Goal: Task Accomplishment & Management: Complete application form

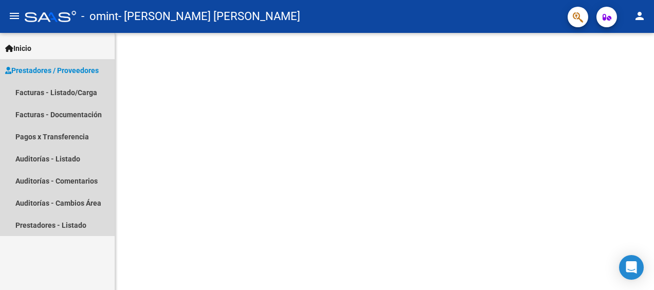
click at [72, 69] on span "Prestadores / Proveedores" at bounding box center [52, 70] width 94 height 11
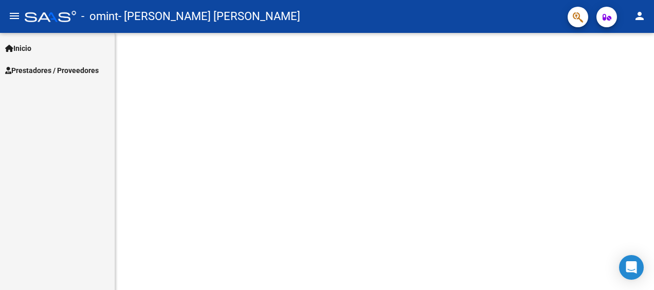
click at [24, 67] on span "Prestadores / Proveedores" at bounding box center [52, 70] width 94 height 11
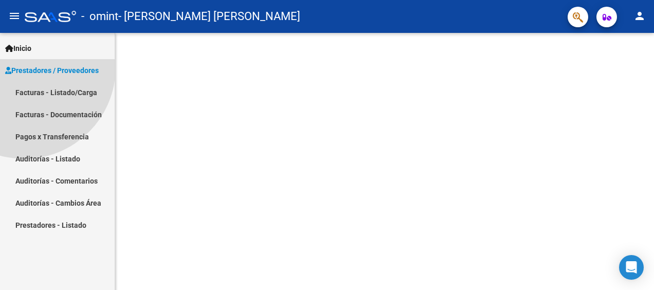
click at [24, 67] on span "Prestadores / Proveedores" at bounding box center [52, 70] width 94 height 11
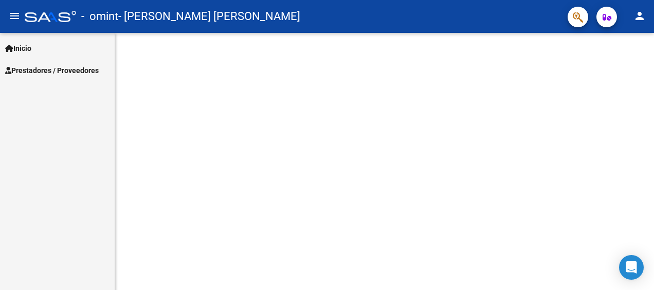
click at [41, 68] on span "Prestadores / Proveedores" at bounding box center [52, 70] width 94 height 11
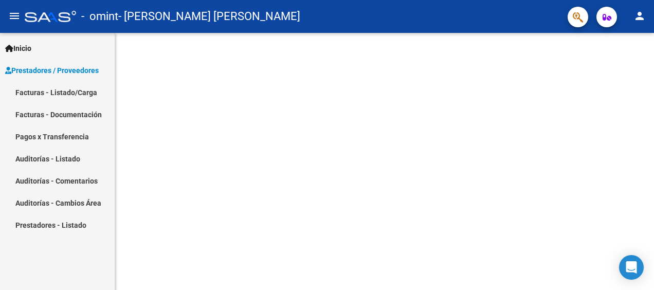
click at [65, 96] on link "Facturas - Listado/Carga" at bounding box center [57, 92] width 115 height 22
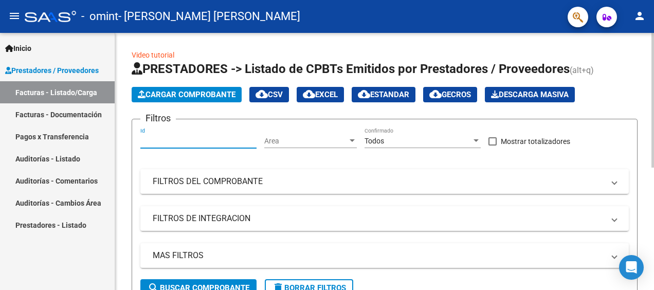
click at [154, 140] on input "Id" at bounding box center [198, 141] width 116 height 9
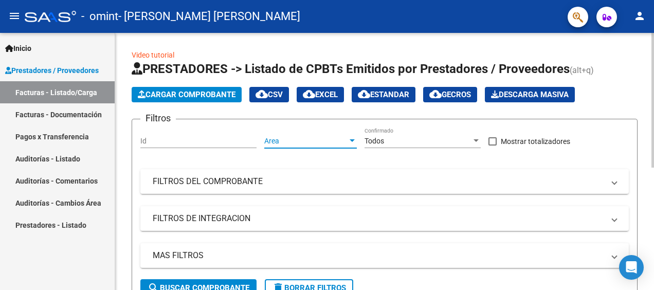
click at [282, 139] on span "Area" at bounding box center [305, 141] width 83 height 9
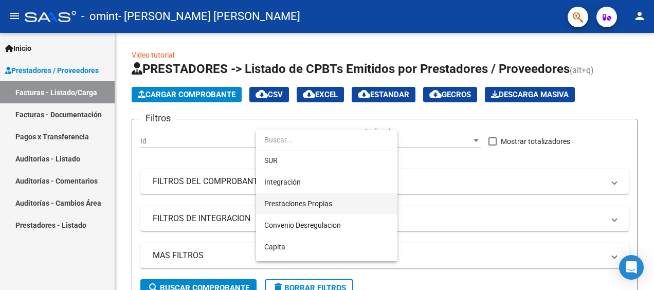
scroll to position [51, 0]
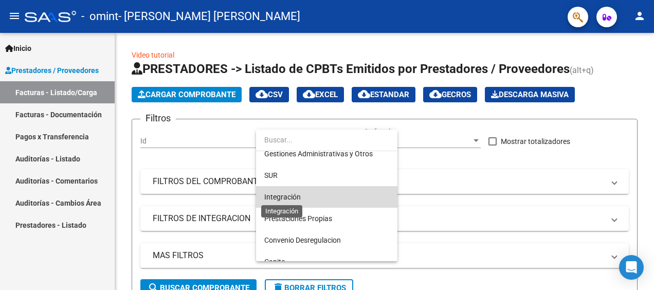
click at [277, 198] on span "Integración" at bounding box center [282, 197] width 37 height 8
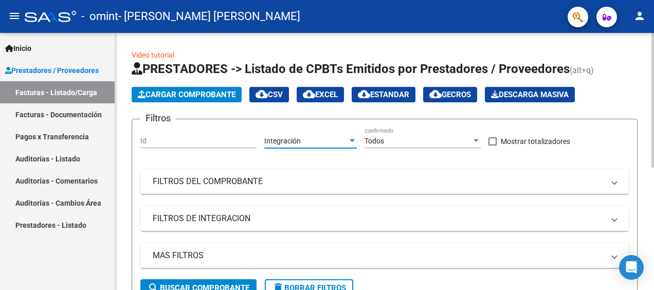
click at [147, 140] on input "Id" at bounding box center [198, 141] width 116 height 9
drag, startPoint x: 144, startPoint y: 141, endPoint x: 141, endPoint y: 146, distance: 6.0
click at [141, 146] on div "Id" at bounding box center [198, 138] width 116 height 21
click at [145, 130] on div "Id" at bounding box center [198, 138] width 116 height 21
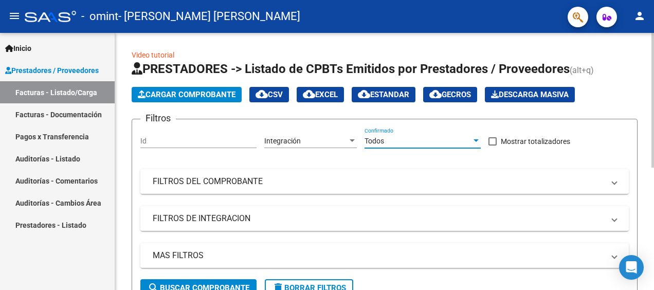
click at [478, 142] on div at bounding box center [475, 141] width 9 height 8
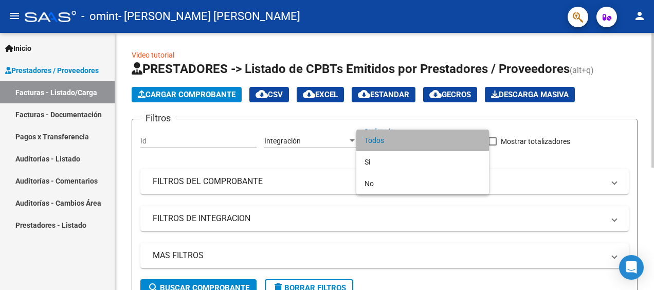
click at [478, 142] on span "Todos" at bounding box center [423, 141] width 116 height 22
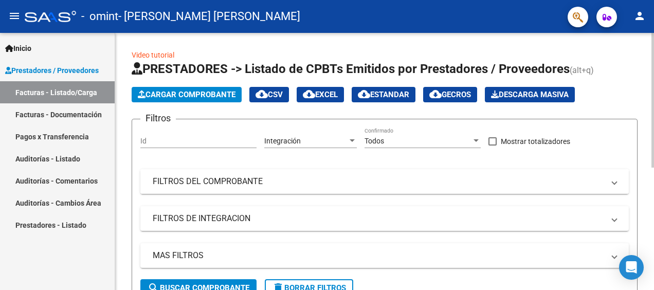
click at [615, 181] on span at bounding box center [614, 181] width 4 height 11
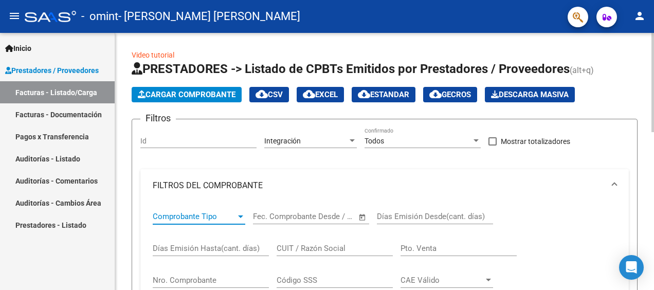
click at [238, 216] on div at bounding box center [240, 216] width 9 height 8
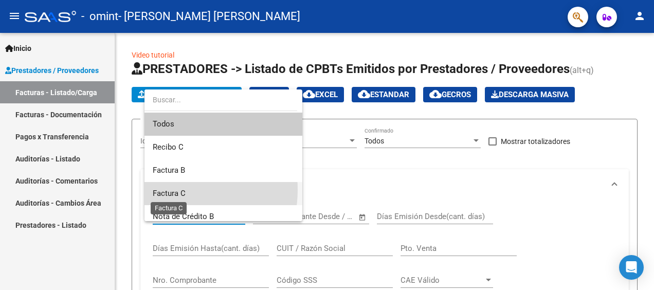
click at [170, 190] on span "Factura C" at bounding box center [169, 193] width 33 height 9
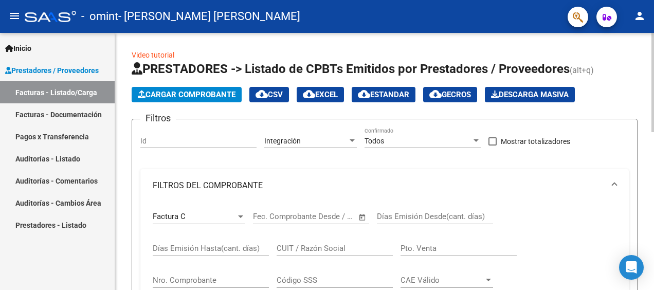
click at [362, 218] on span "Open calendar" at bounding box center [362, 217] width 25 height 25
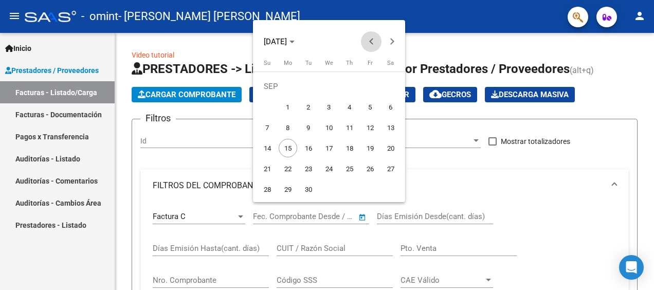
click at [371, 42] on button "Previous month" at bounding box center [371, 41] width 21 height 21
click at [532, 172] on div at bounding box center [327, 145] width 654 height 290
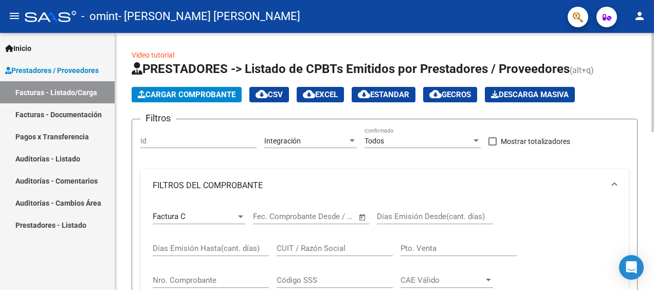
click at [203, 141] on input "Id" at bounding box center [198, 141] width 116 height 9
click at [143, 51] on link "Video tutorial" at bounding box center [153, 55] width 43 height 8
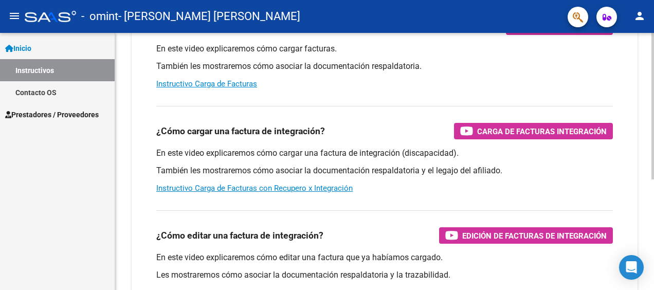
scroll to position [154, 0]
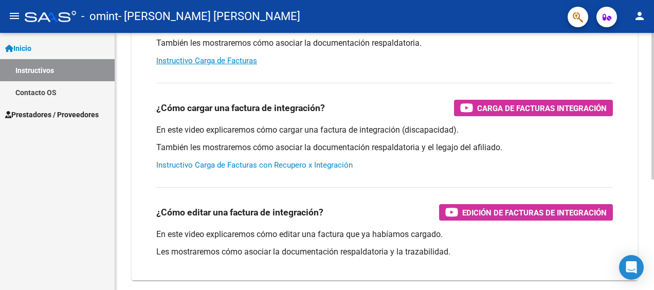
click at [267, 165] on link "Instructivo Carga de Facturas con Recupero x Integración" at bounding box center [254, 164] width 196 height 9
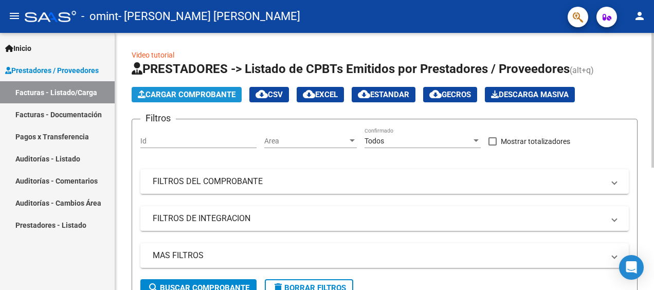
click at [178, 91] on span "Cargar Comprobante" at bounding box center [187, 94] width 98 height 9
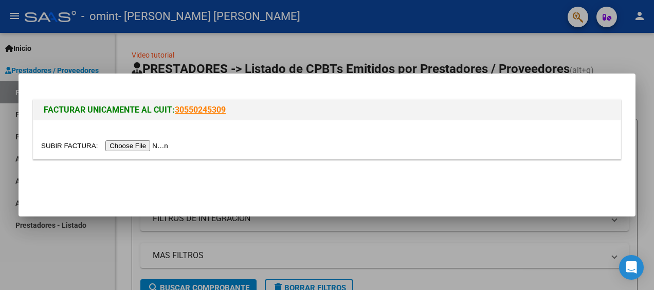
click at [126, 144] on input "file" at bounding box center [106, 145] width 130 height 11
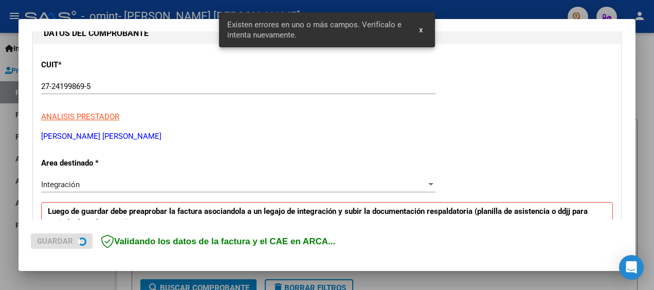
scroll to position [243, 0]
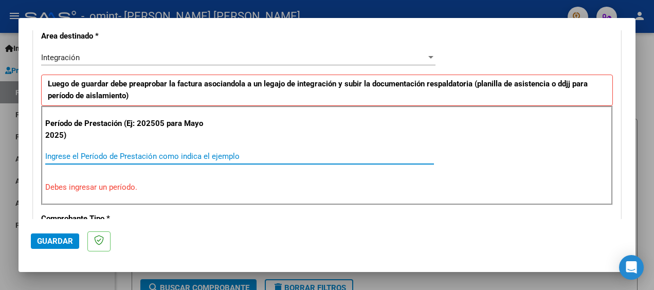
click at [50, 156] on input "Ingrese el Período de Prestación como indica el ejemplo" at bounding box center [239, 156] width 389 height 9
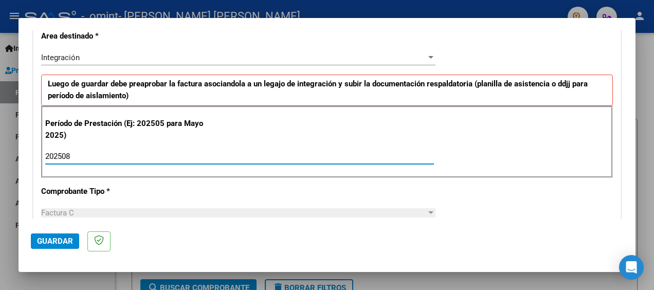
type input "202508"
click at [428, 211] on div at bounding box center [430, 212] width 5 height 3
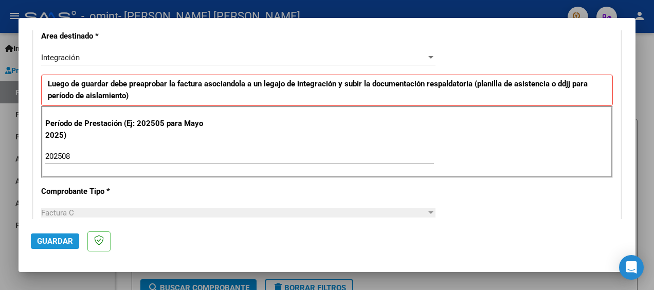
click at [52, 241] on span "Guardar" at bounding box center [55, 241] width 36 height 9
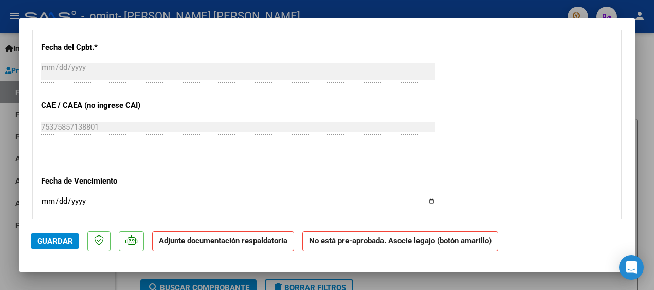
scroll to position [617, 0]
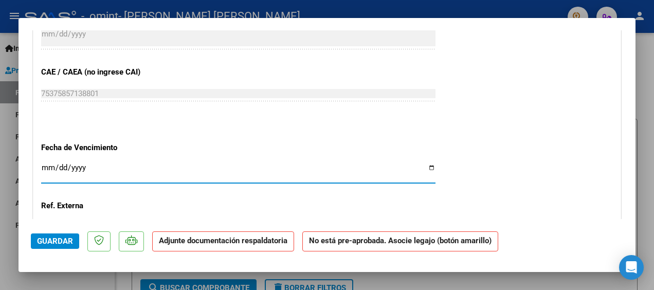
click at [425, 165] on input "Ingresar la fecha" at bounding box center [238, 172] width 394 height 16
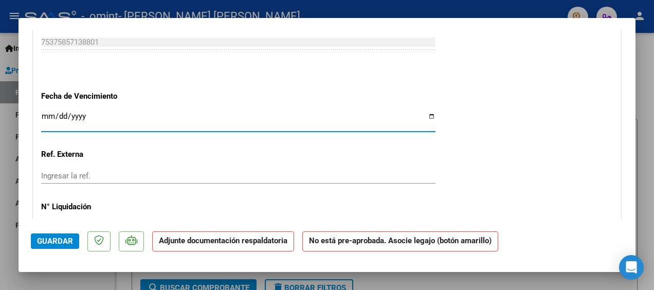
click at [56, 117] on input "Ingresar la fecha" at bounding box center [238, 120] width 394 height 16
click at [424, 113] on input "Ingresar la fecha" at bounding box center [238, 120] width 394 height 16
type input "[DATE]"
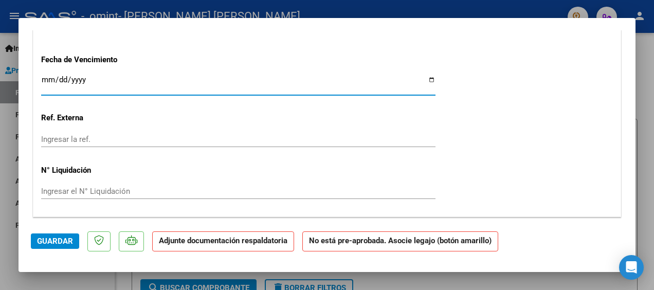
scroll to position [720, 0]
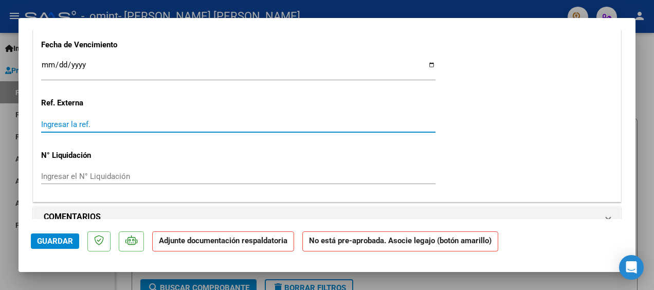
click at [125, 124] on input "Ingresar la ref." at bounding box center [238, 124] width 394 height 9
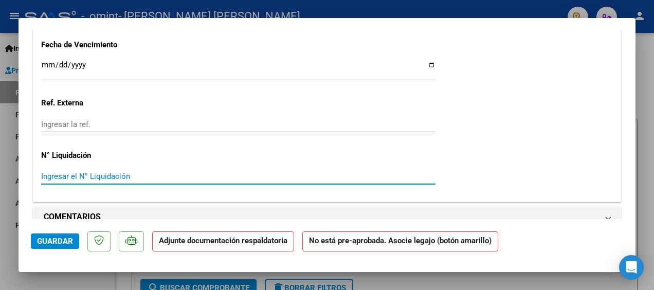
click at [151, 174] on input "Ingresar el N° Liquidación" at bounding box center [238, 176] width 394 height 9
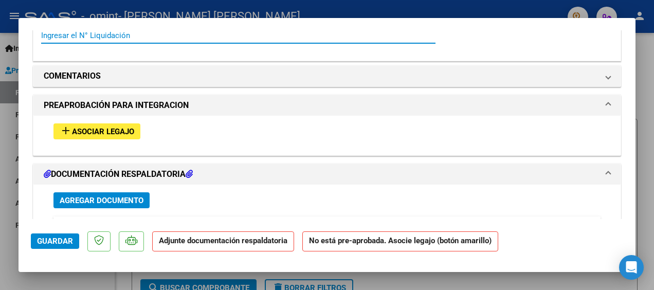
scroll to position [874, 0]
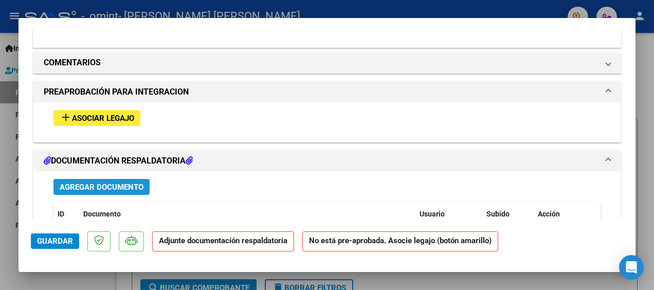
click at [105, 179] on button "Agregar Documento" at bounding box center [101, 187] width 96 height 16
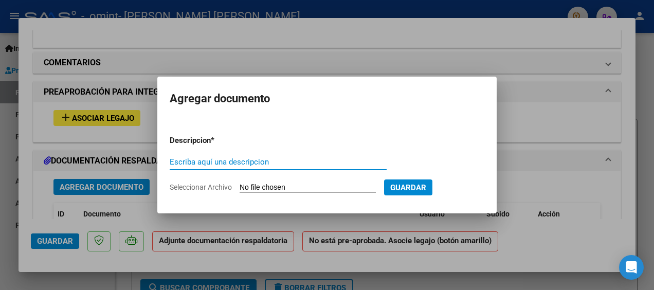
click at [104, 182] on div at bounding box center [327, 145] width 654 height 290
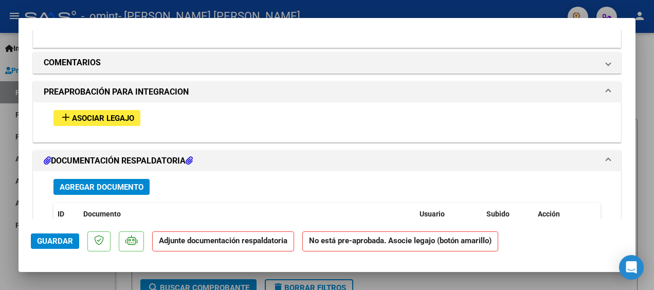
click at [122, 155] on h1 "DOCUMENTACIÓN RESPALDATORIA" at bounding box center [118, 161] width 149 height 12
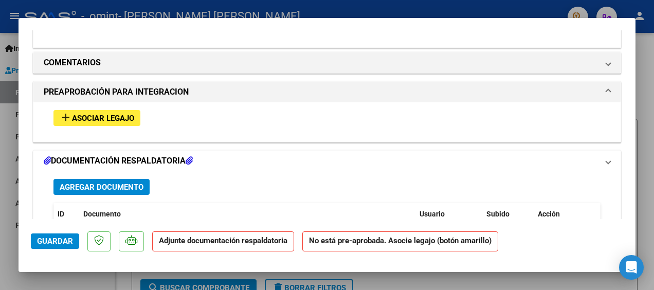
scroll to position [831, 0]
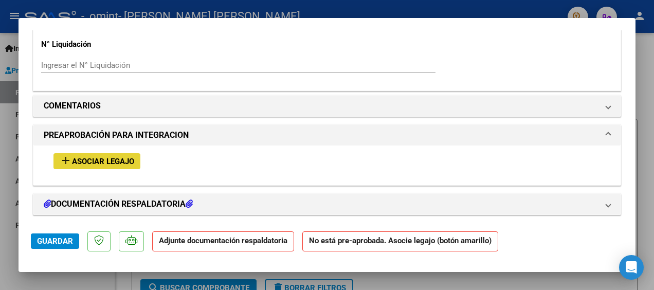
click at [120, 157] on span "Asociar Legajo" at bounding box center [103, 161] width 62 height 9
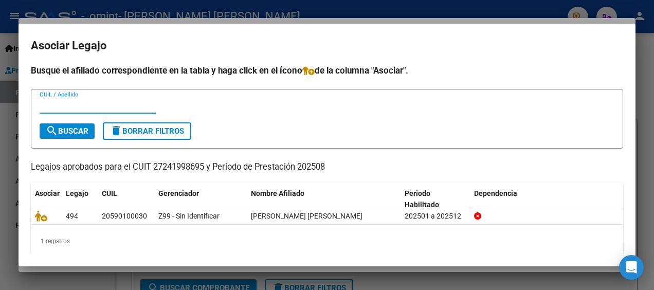
scroll to position [0, 0]
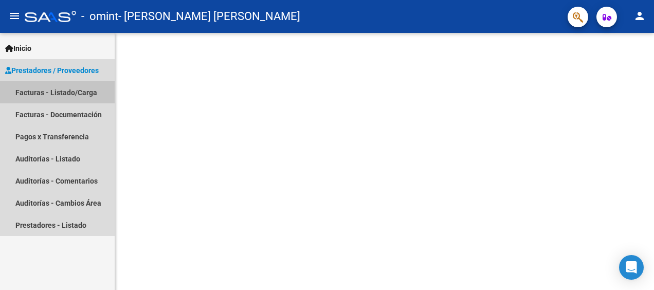
click at [46, 92] on link "Facturas - Listado/Carga" at bounding box center [57, 92] width 115 height 22
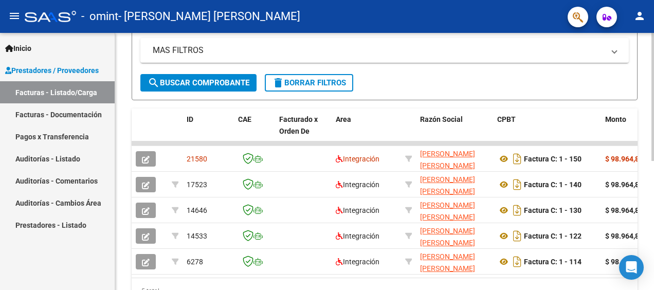
scroll to position [206, 0]
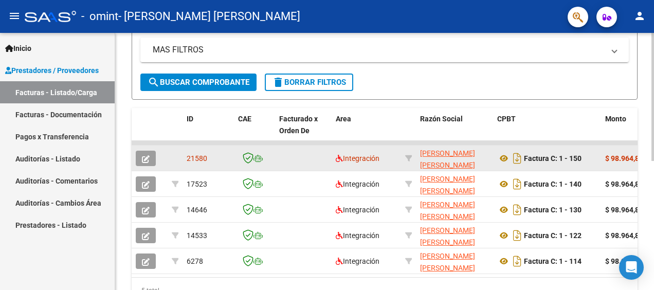
click at [144, 157] on icon "button" at bounding box center [146, 159] width 8 height 8
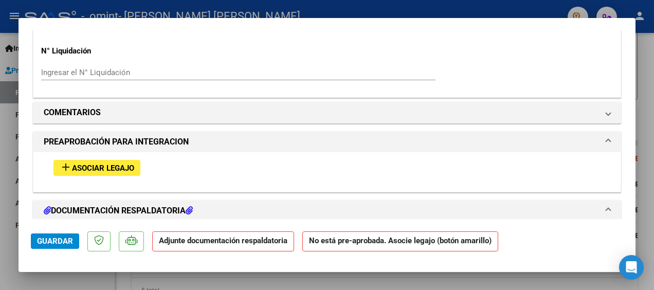
scroll to position [823, 0]
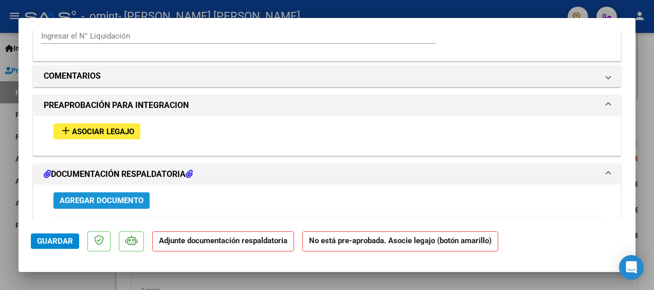
click at [113, 198] on span "Agregar Documento" at bounding box center [102, 200] width 84 height 9
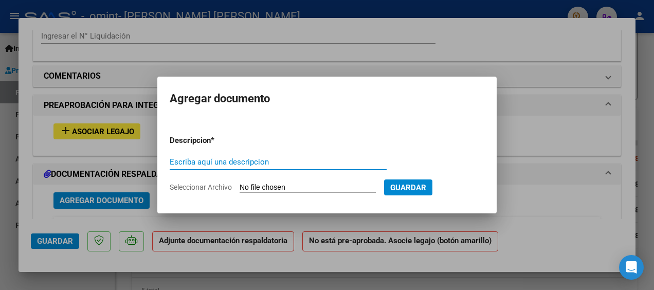
click at [193, 165] on input "Escriba aquí una descripcion" at bounding box center [278, 161] width 217 height 9
type input "asistencia"
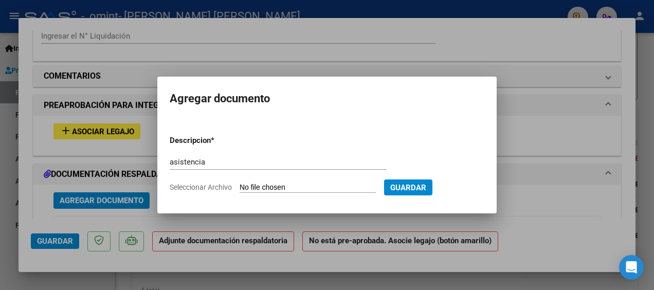
click at [114, 197] on div at bounding box center [327, 145] width 654 height 290
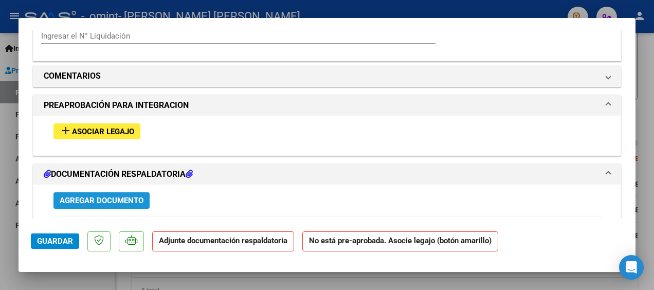
click at [114, 197] on span "Agregar Documento" at bounding box center [102, 200] width 84 height 9
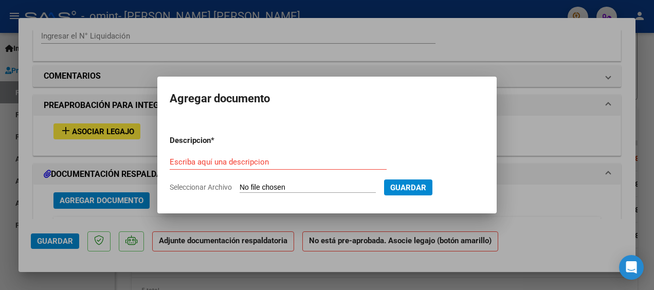
click at [241, 186] on input "Seleccionar Archivo" at bounding box center [308, 188] width 136 height 10
type input "C:\fakepath\asistencia [PERSON_NAME] [PERSON_NAME] 2025.pdf"
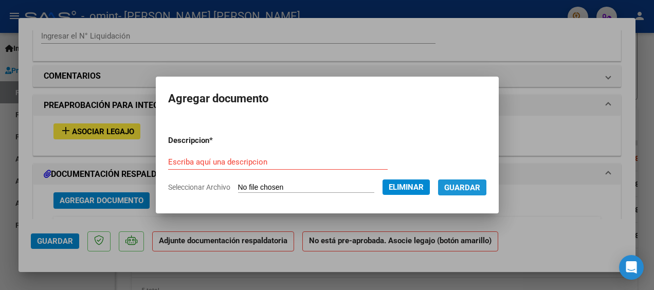
click at [455, 184] on span "Guardar" at bounding box center [462, 187] width 36 height 9
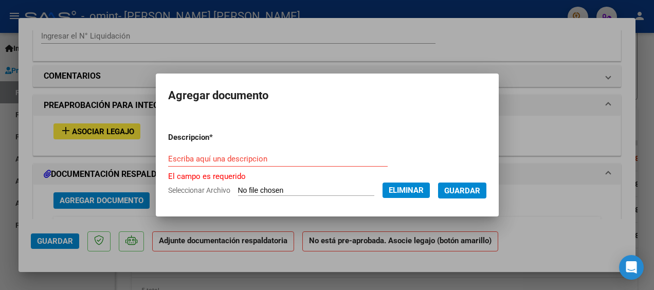
click at [457, 190] on span "Guardar" at bounding box center [462, 190] width 36 height 9
click at [170, 157] on input "Escriba aquí una descripcion" at bounding box center [278, 158] width 220 height 9
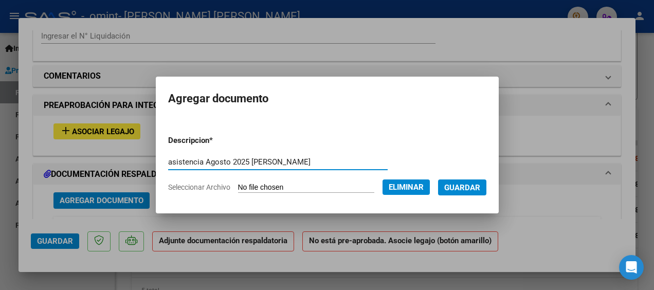
type input "asistencia Agosto 2025 [PERSON_NAME]"
click at [458, 184] on span "Guardar" at bounding box center [462, 187] width 36 height 9
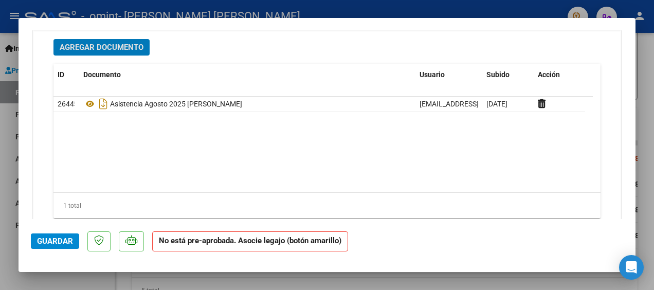
scroll to position [952, 0]
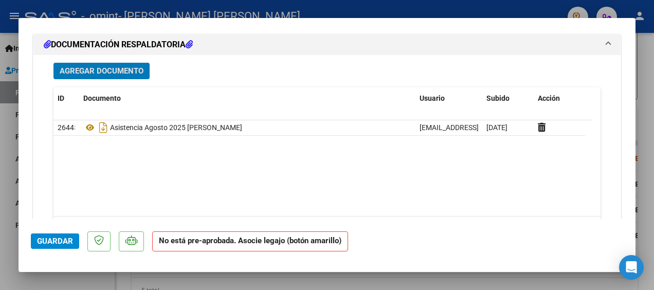
click at [56, 243] on span "Guardar" at bounding box center [55, 241] width 36 height 9
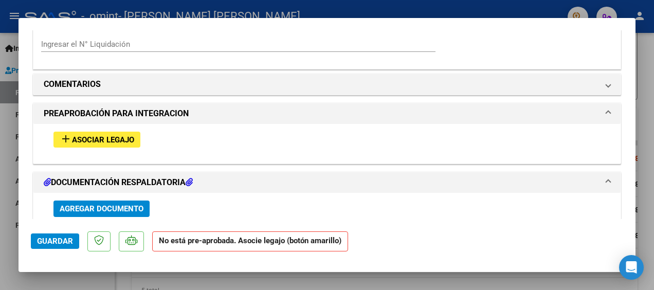
scroll to position [798, 0]
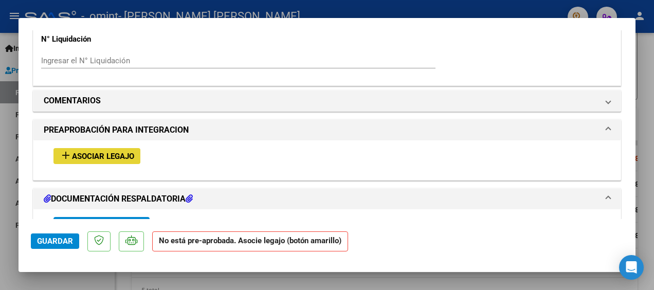
click at [99, 155] on span "Asociar Legajo" at bounding box center [103, 156] width 62 height 9
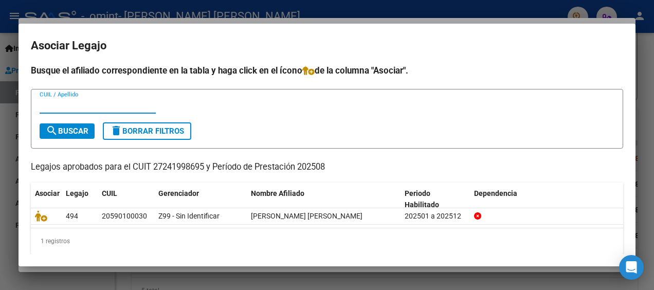
scroll to position [0, 0]
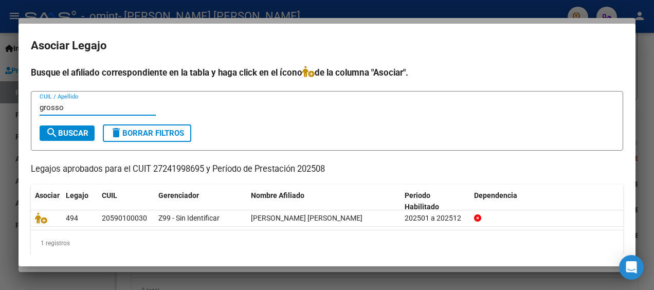
type input "grosso"
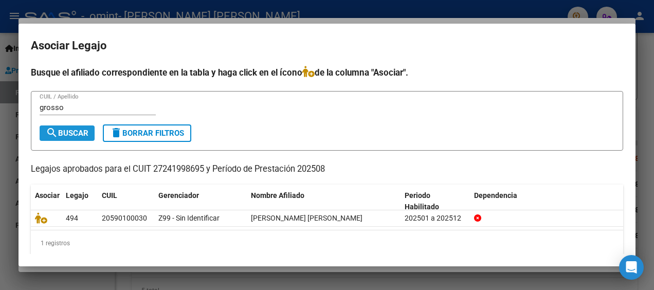
click at [83, 130] on span "search Buscar" at bounding box center [67, 133] width 43 height 9
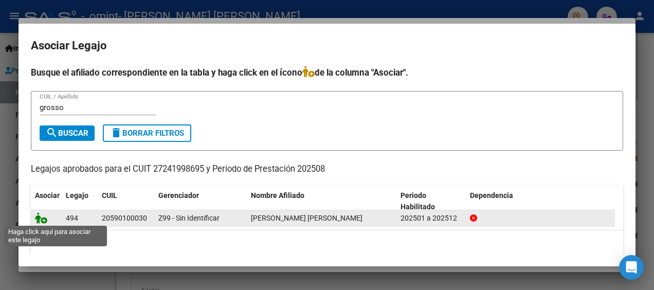
click at [44, 217] on icon at bounding box center [41, 217] width 12 height 11
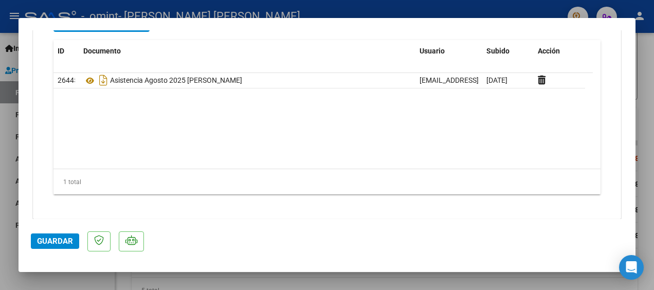
scroll to position [1164, 0]
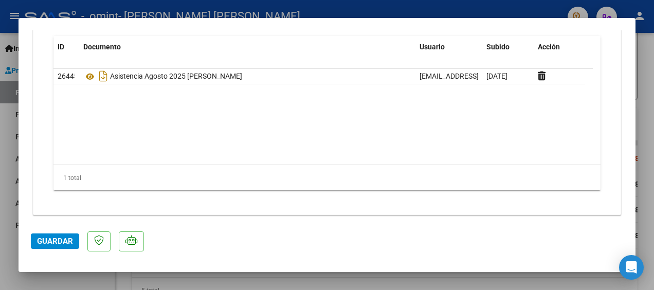
click at [58, 240] on span "Guardar" at bounding box center [55, 241] width 36 height 9
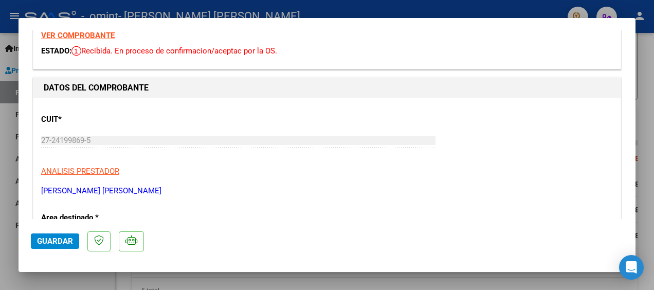
scroll to position [0, 0]
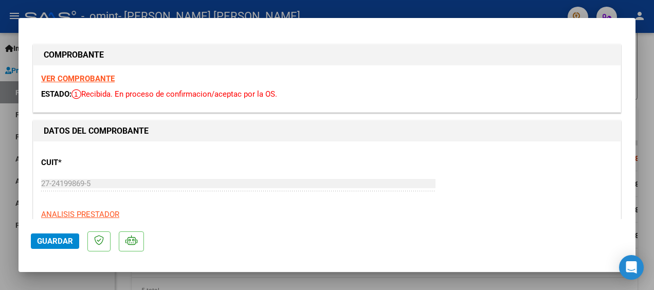
click at [396, 8] on div at bounding box center [327, 145] width 654 height 290
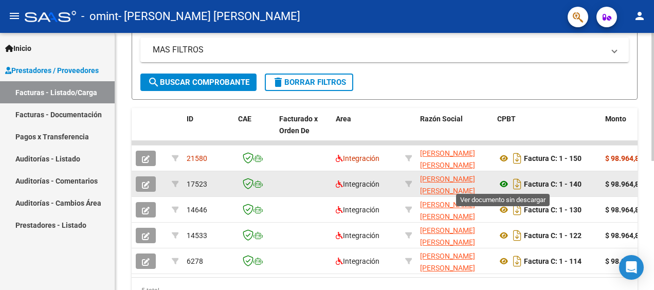
click at [502, 181] on icon at bounding box center [503, 184] width 13 height 12
click at [144, 185] on icon "button" at bounding box center [146, 185] width 8 height 8
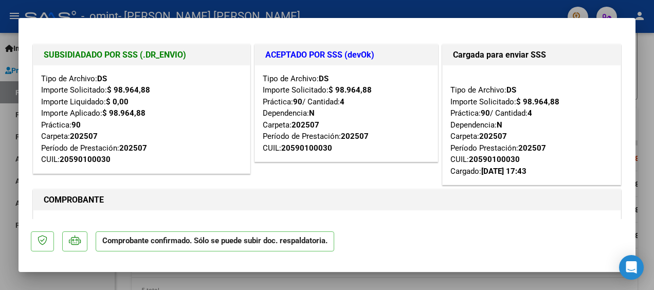
click at [528, 9] on div at bounding box center [327, 145] width 654 height 290
type input "$ 0,00"
